Goal: Check status: Check status

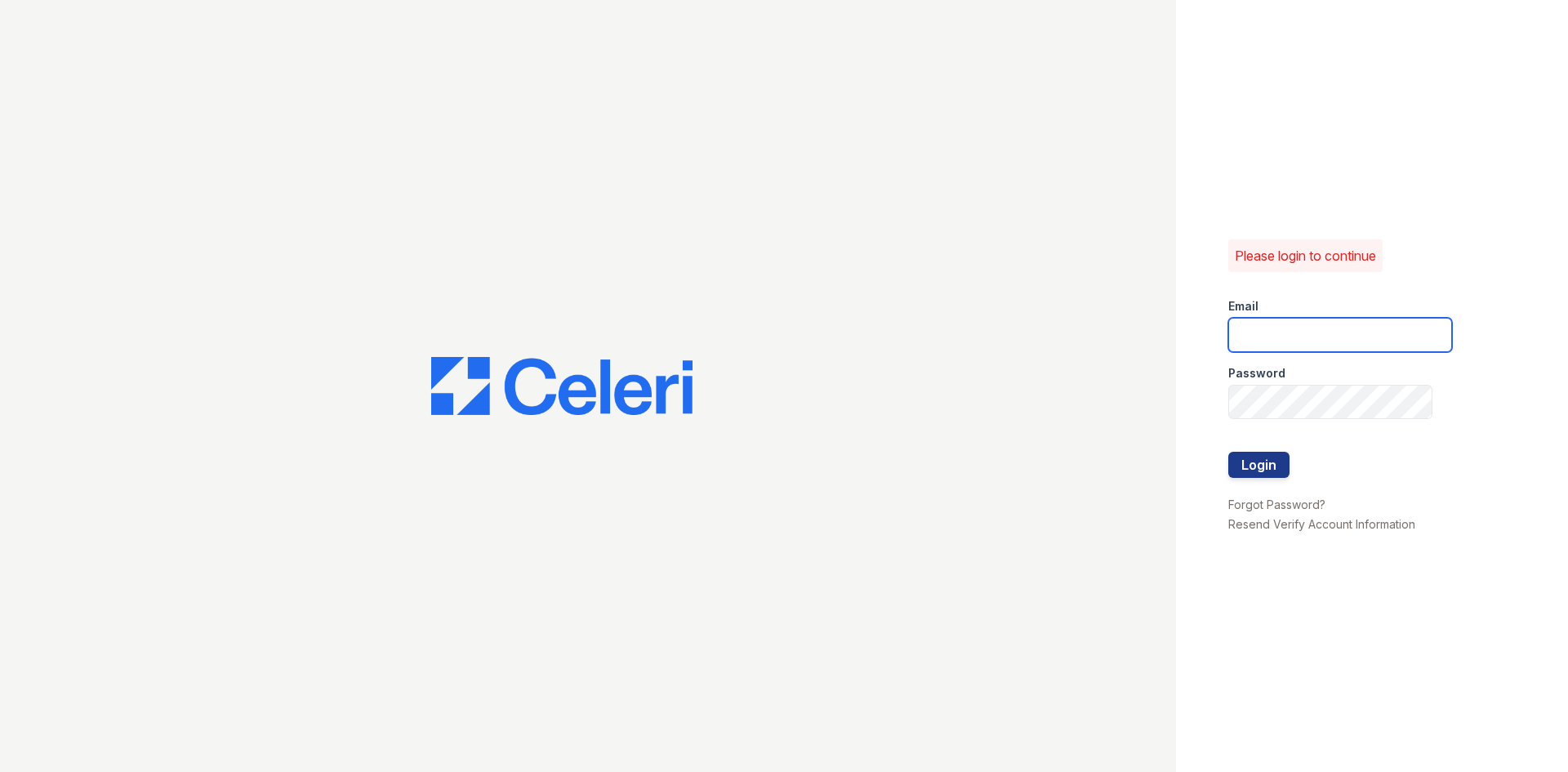
click at [1364, 340] on input "email" at bounding box center [1340, 335] width 224 height 34
type input "thesocialonhovey@trinity-pm.com"
click at [1228, 452] on button "Login" at bounding box center [1259, 465] width 61 height 26
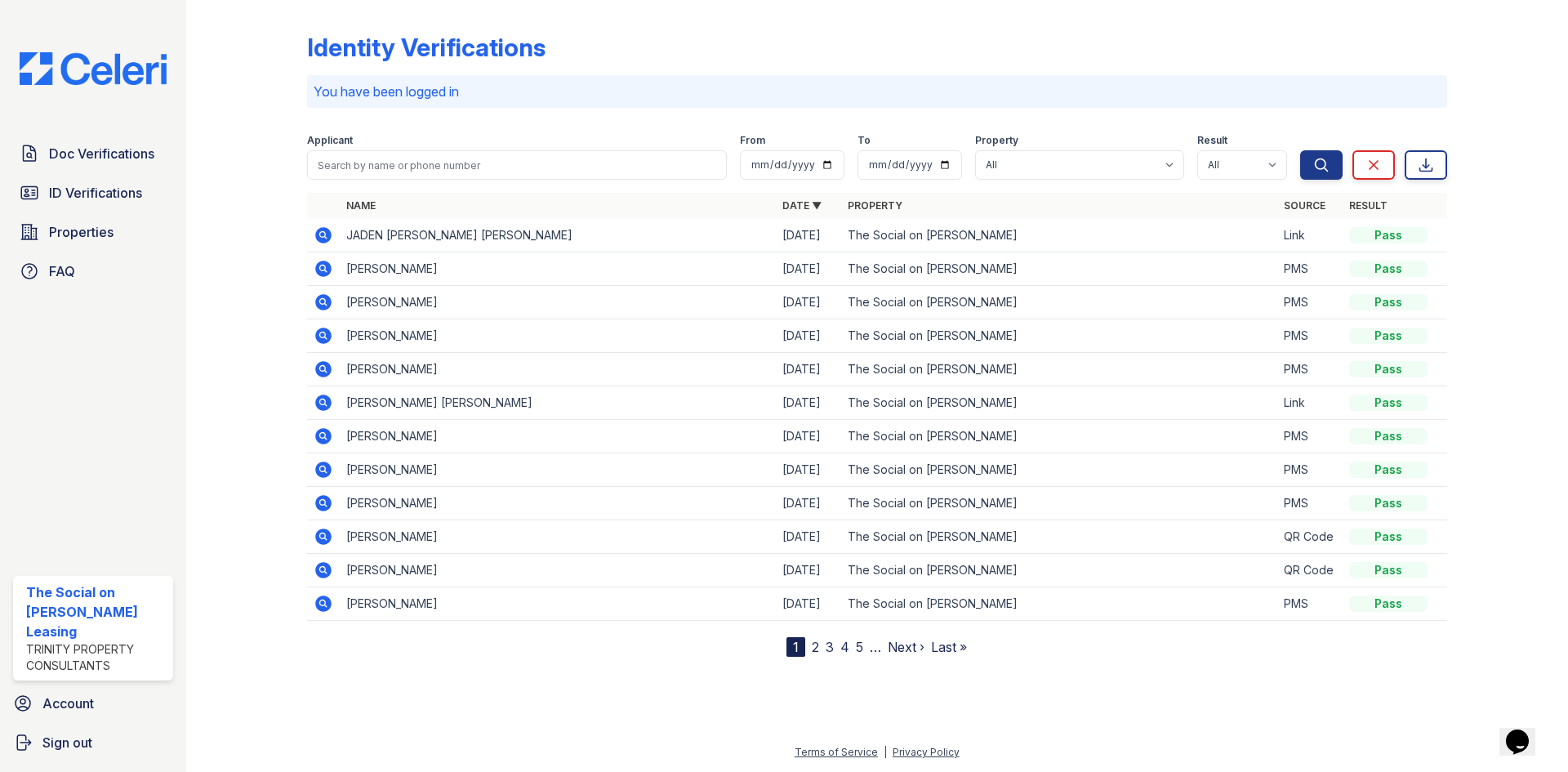
click at [331, 267] on icon at bounding box center [323, 268] width 16 height 16
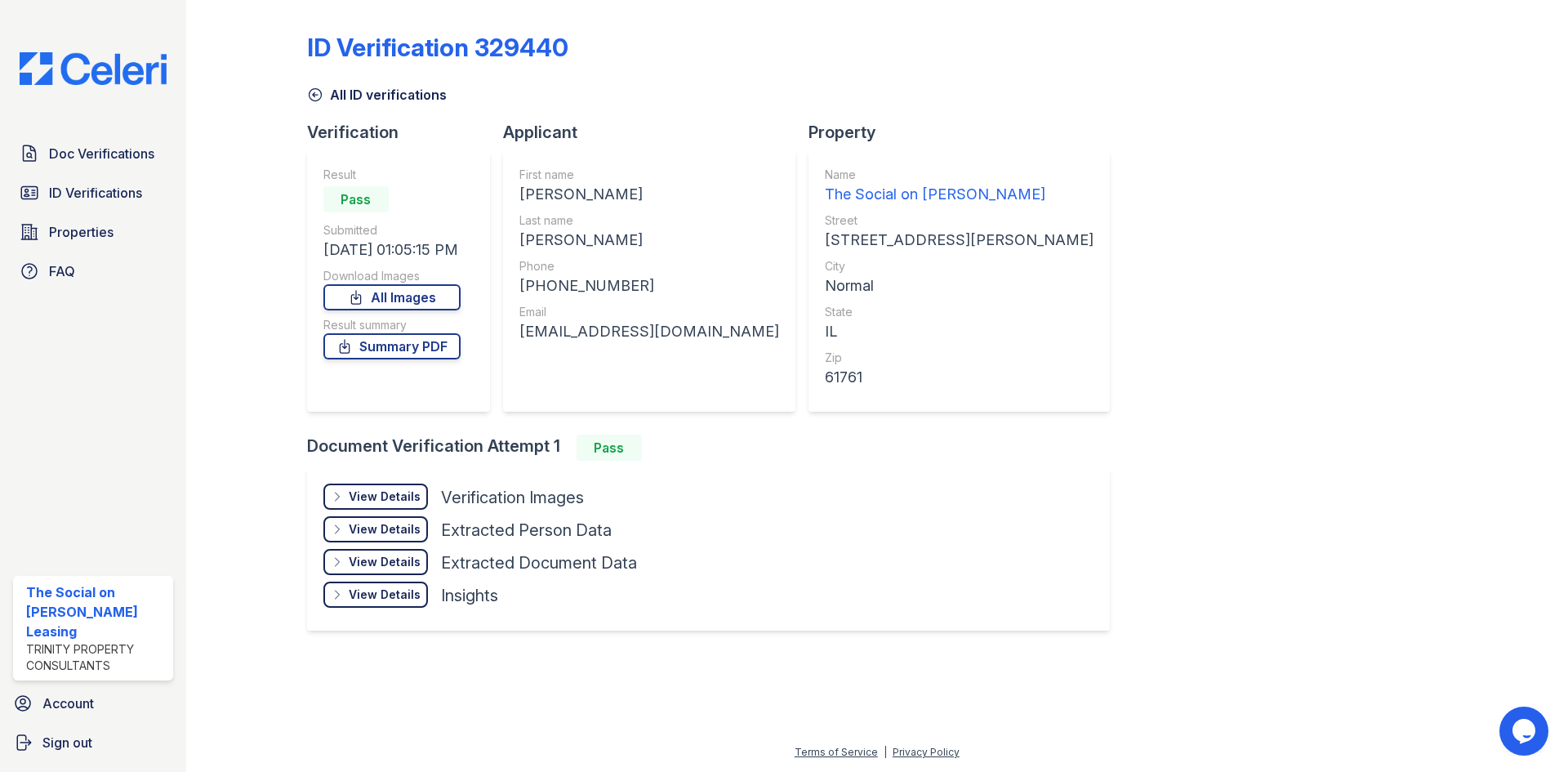
click at [406, 492] on div "View Details" at bounding box center [384, 496] width 72 height 16
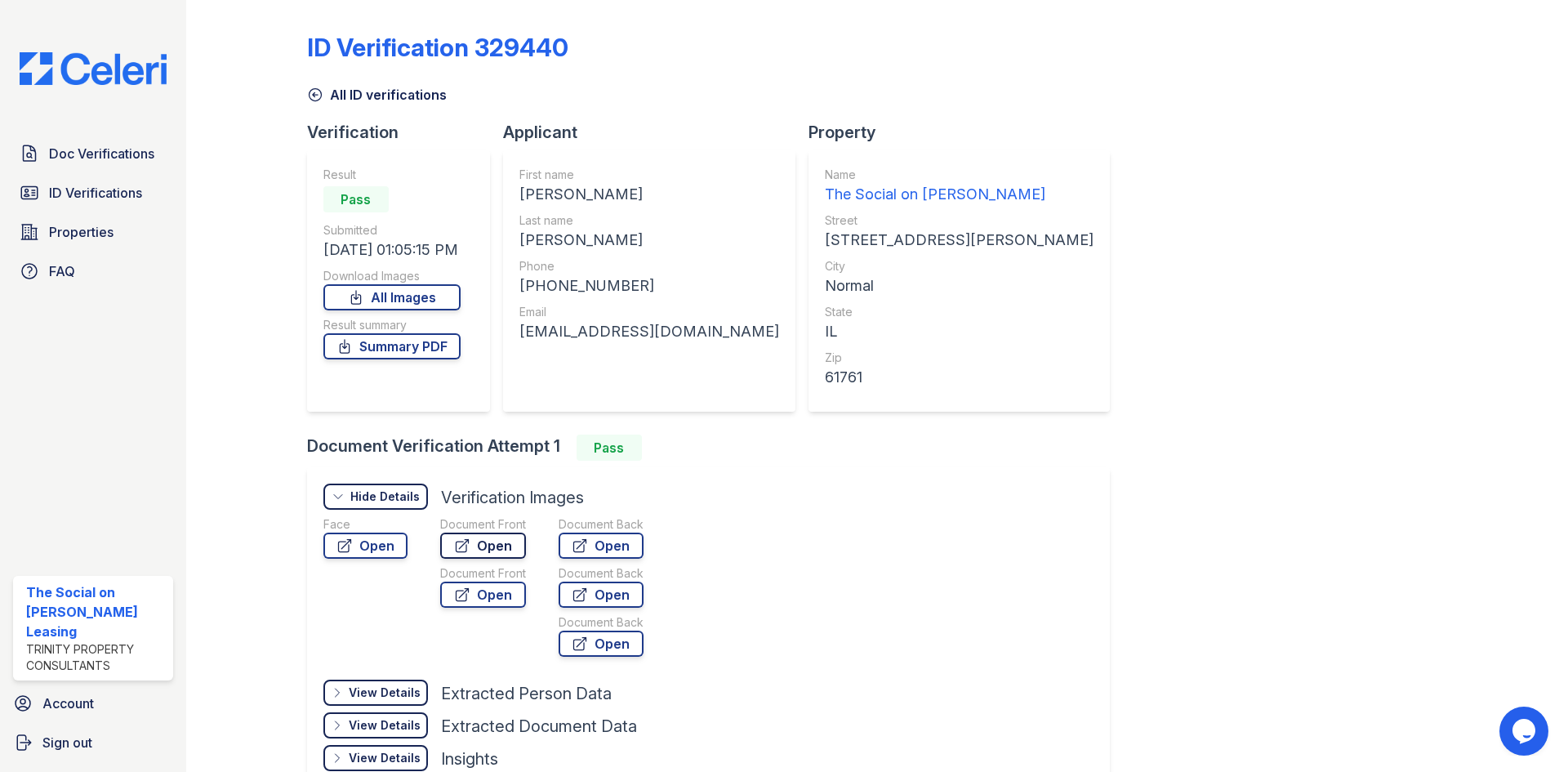
click at [472, 544] on link "Open" at bounding box center [483, 545] width 86 height 26
click at [103, 188] on span "ID Verifications" at bounding box center [95, 192] width 93 height 20
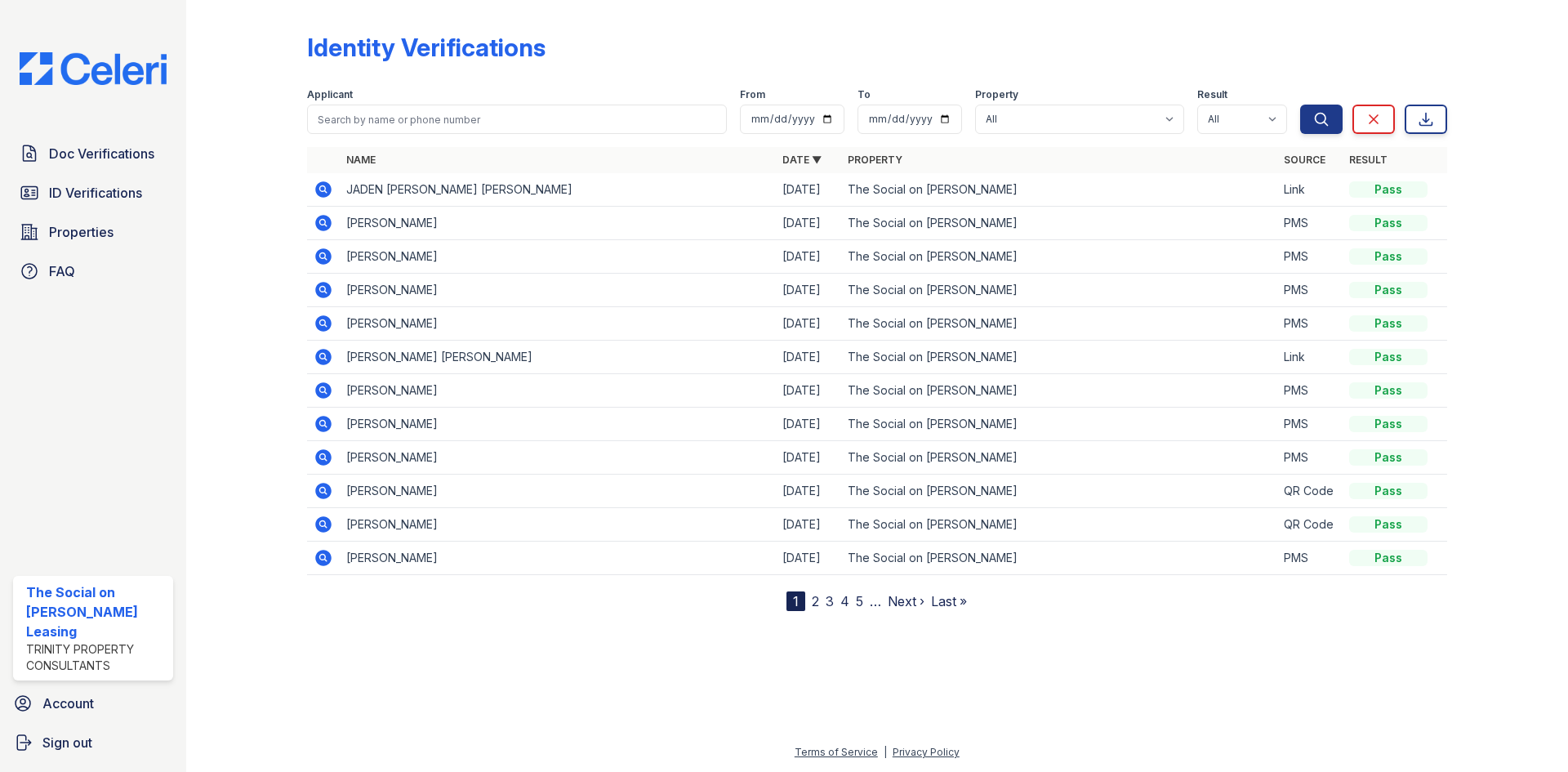
click at [327, 191] on icon at bounding box center [323, 189] width 16 height 16
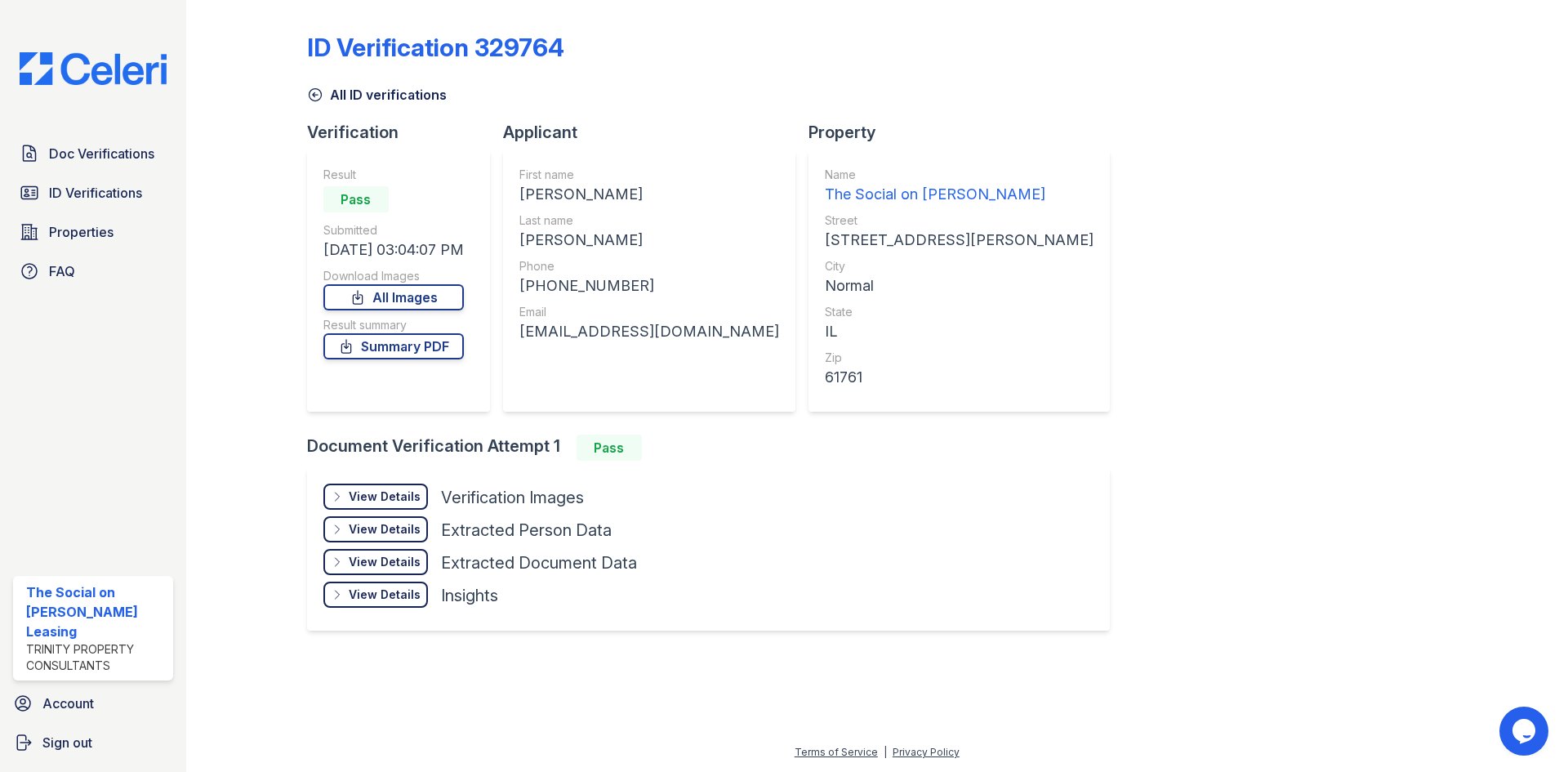
click at [399, 503] on div "View Details" at bounding box center [384, 496] width 72 height 16
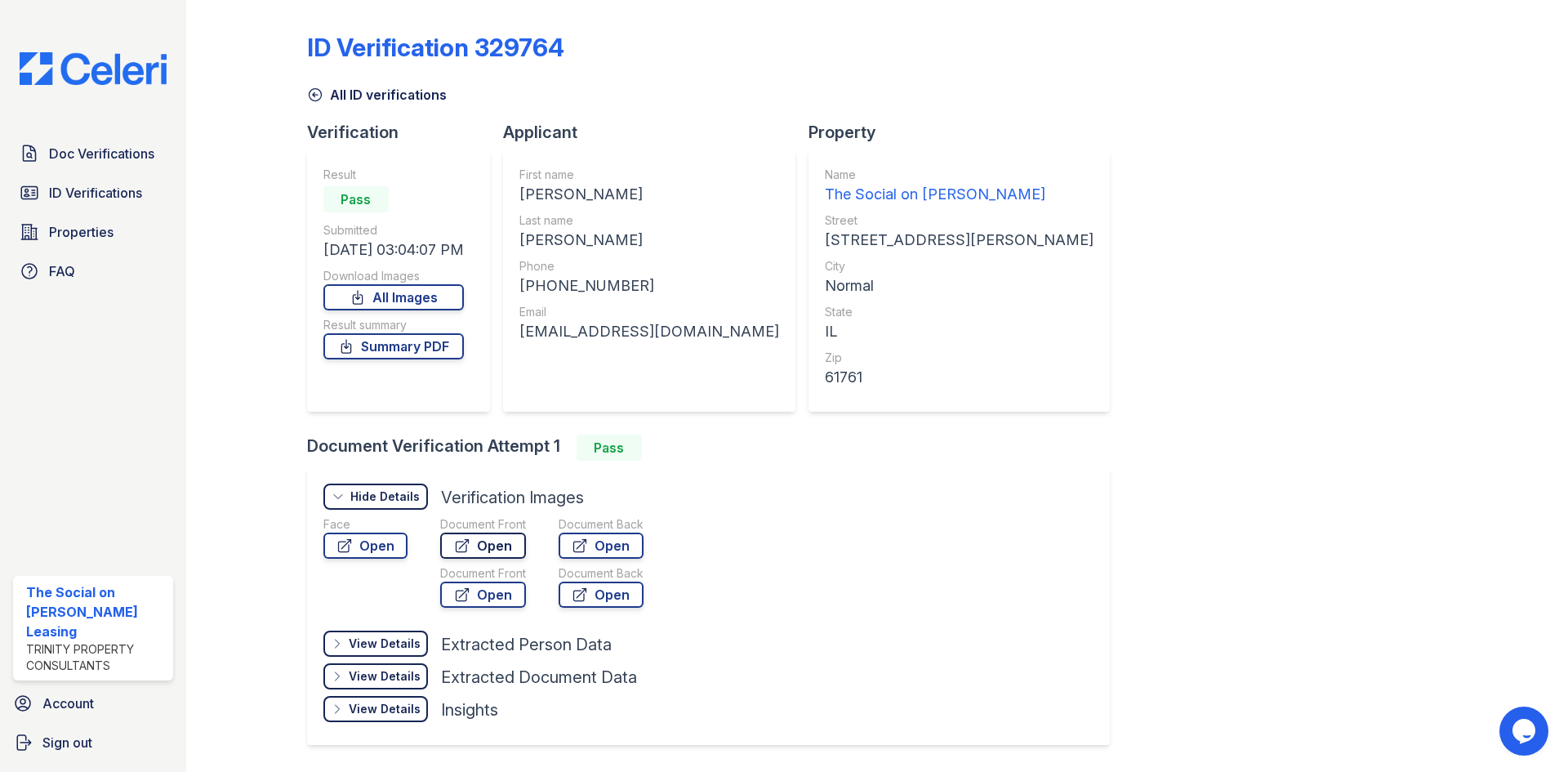
click at [503, 543] on link "Open" at bounding box center [483, 545] width 86 height 26
click at [101, 188] on span "ID Verifications" at bounding box center [95, 192] width 93 height 20
